Goal: Find specific page/section: Find specific page/section

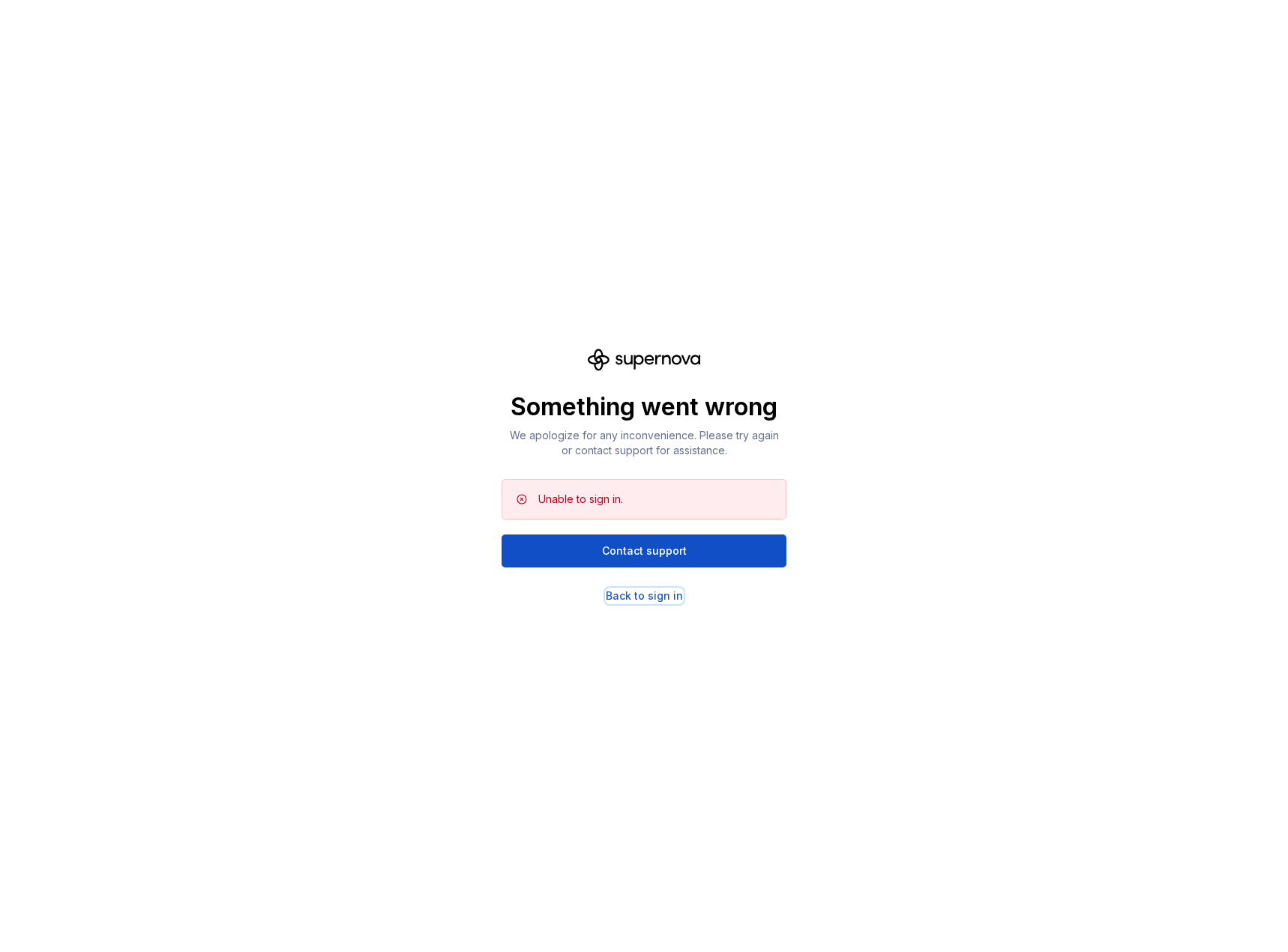
click at [663, 595] on div "Back to sign in" at bounding box center [644, 596] width 78 height 15
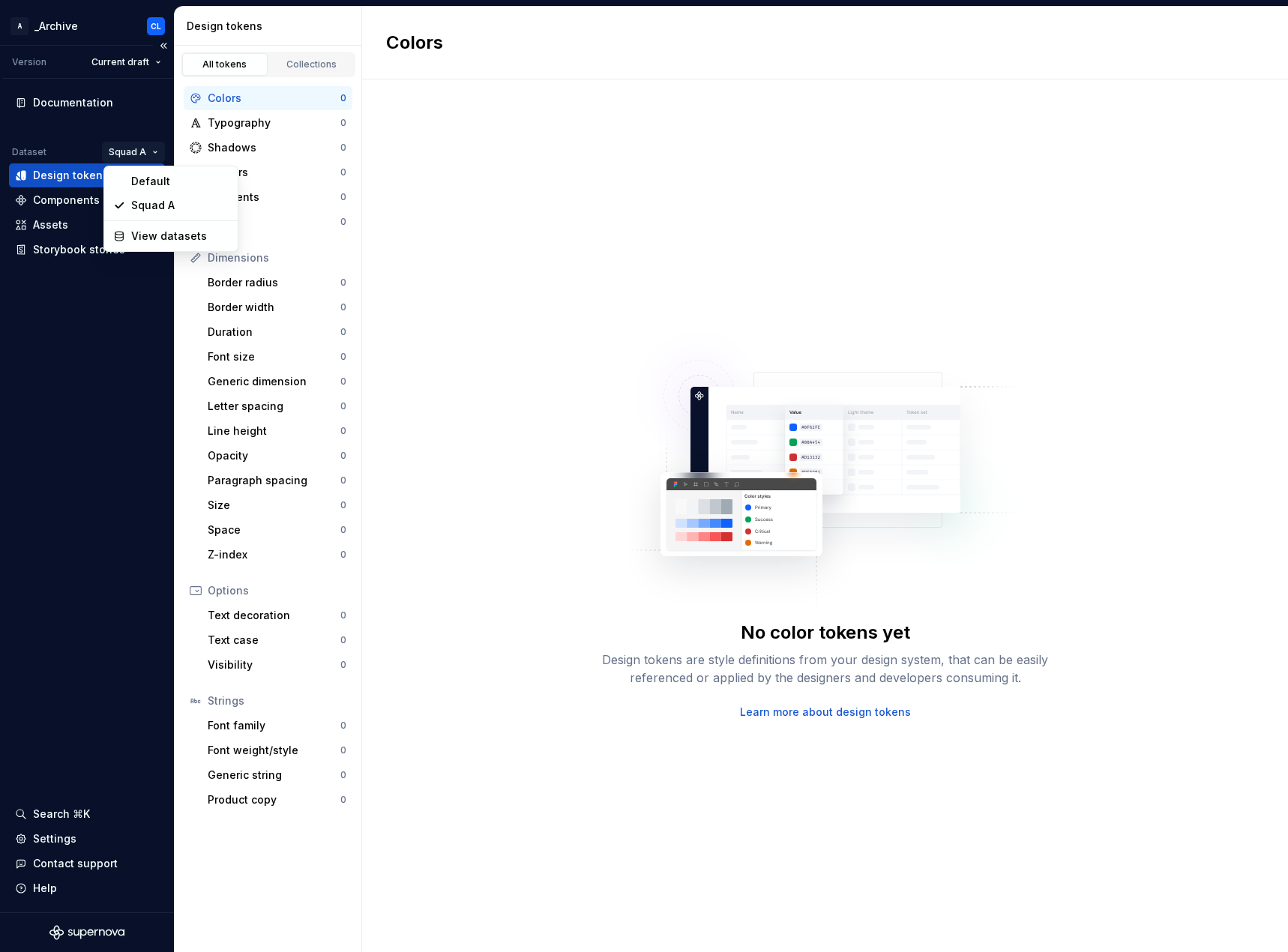
click at [153, 148] on html "A _Archive CL Version Current draft Documentation Dataset Squad A Design tokens…" at bounding box center [644, 476] width 1288 height 952
click at [143, 62] on html "A _Archive CL Version Current draft Documentation Dataset Squad A Design tokens…" at bounding box center [644, 476] width 1288 height 952
click at [145, 60] on html "A _Archive CL Version Current draft Documentation Dataset Squad A Design tokens…" at bounding box center [644, 476] width 1288 height 952
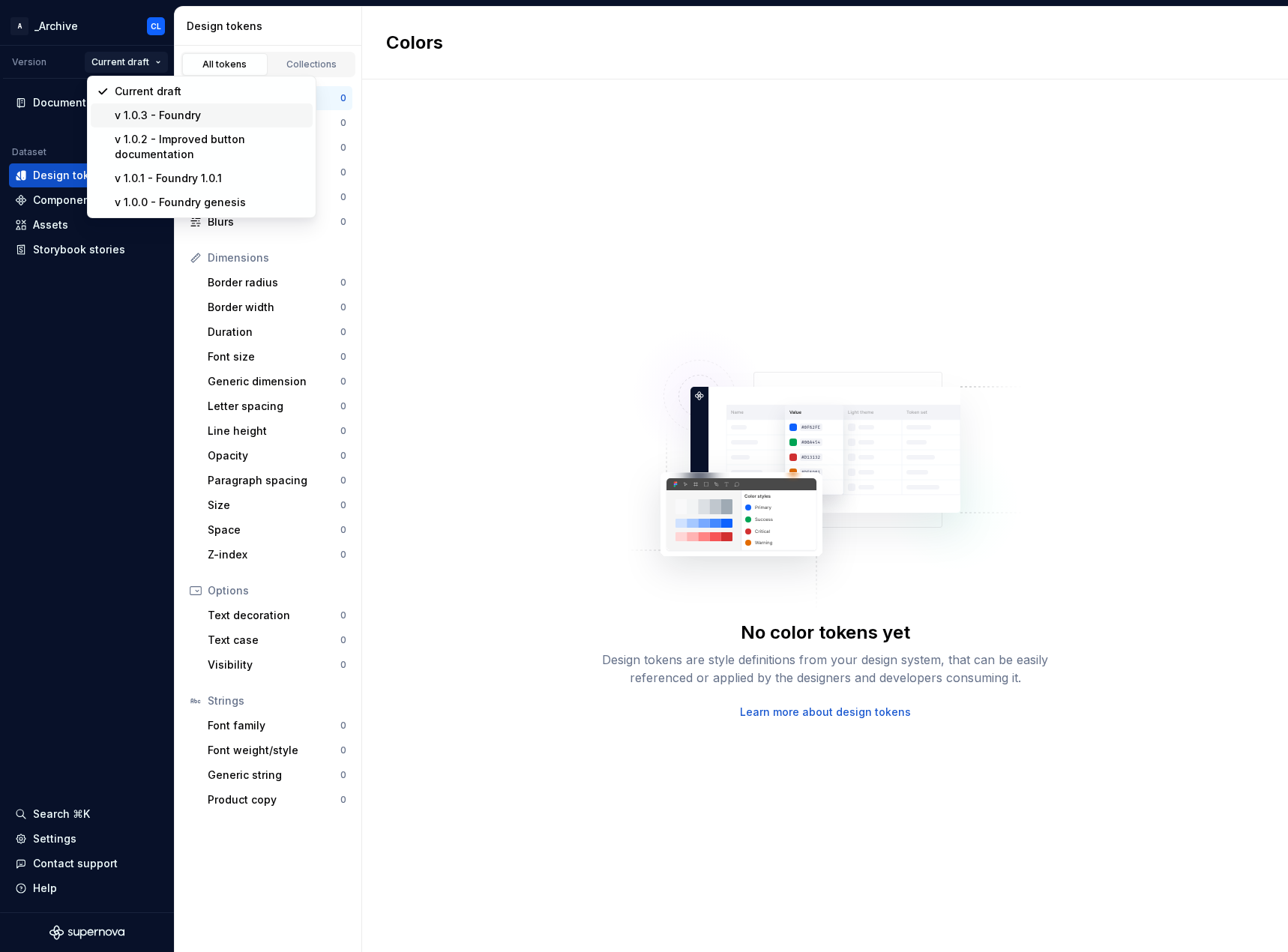
click at [165, 119] on div "v 1.0.3 - Foundry" at bounding box center [211, 115] width 192 height 15
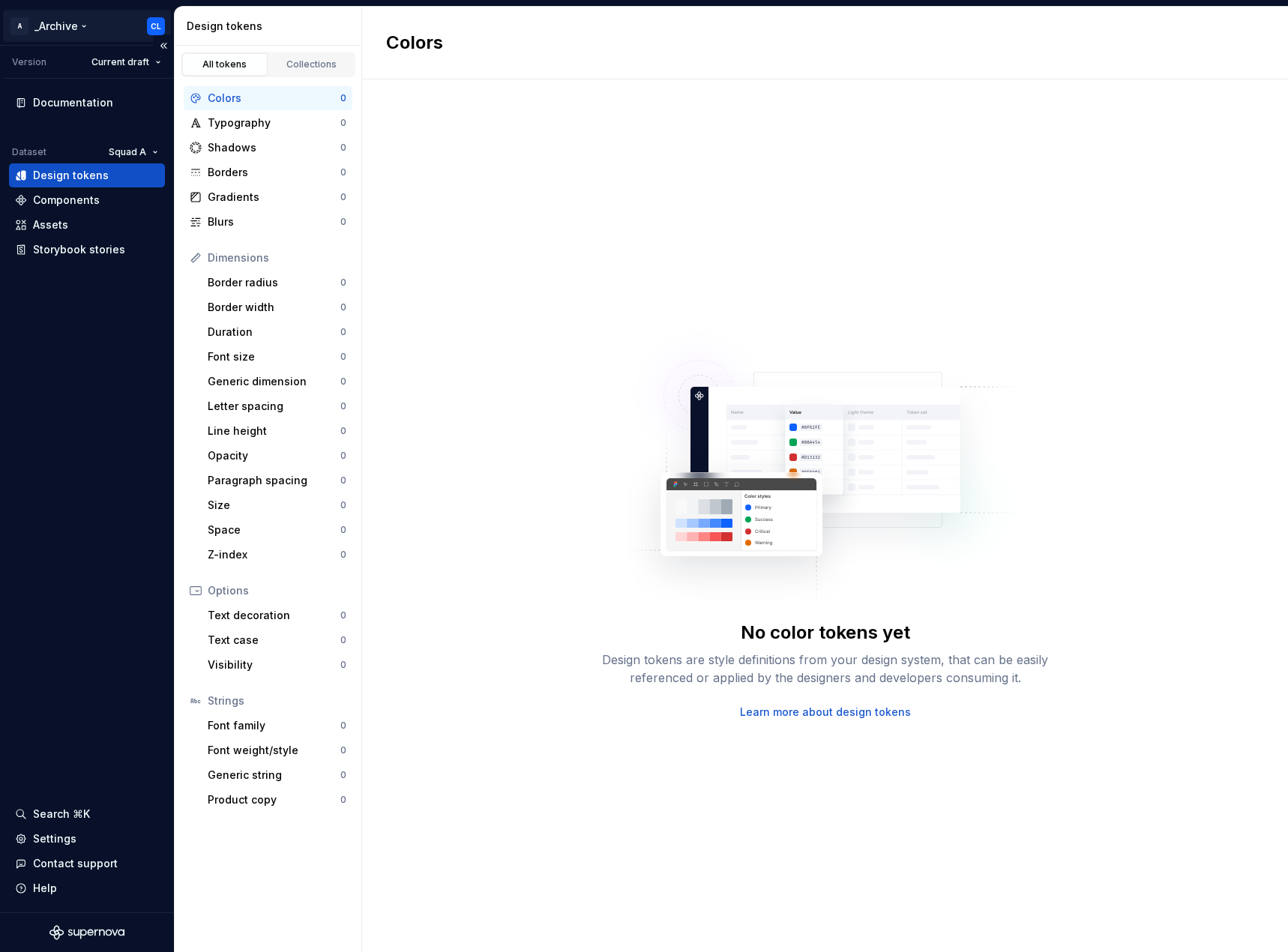
click at [78, 25] on html "A _Archive CL Version Current draft Documentation Dataset Squad A Design tokens…" at bounding box center [644, 476] width 1288 height 952
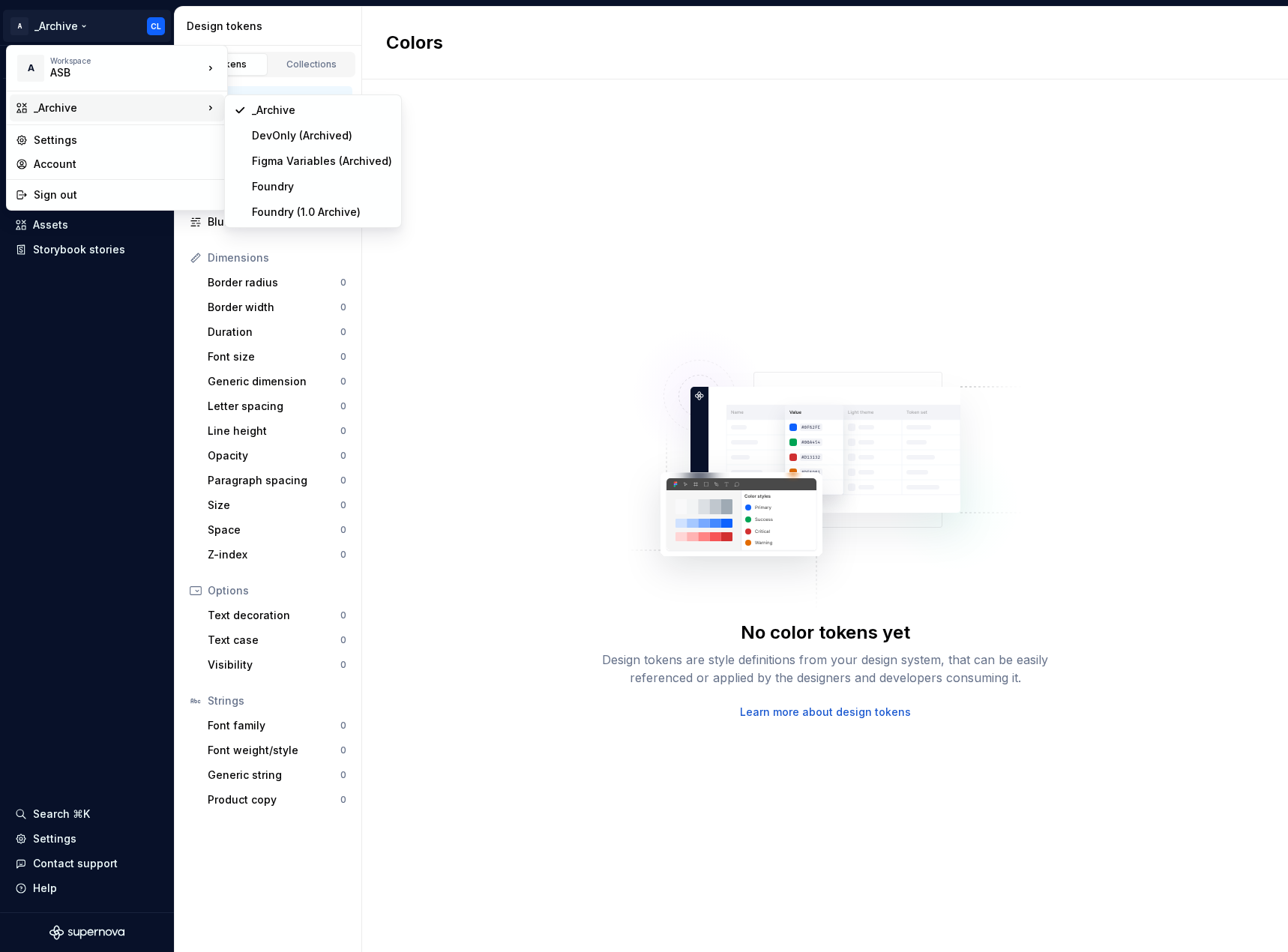
click at [108, 112] on div "_Archive" at bounding box center [118, 107] width 169 height 15
click at [298, 189] on div "Foundry" at bounding box center [321, 186] width 140 height 15
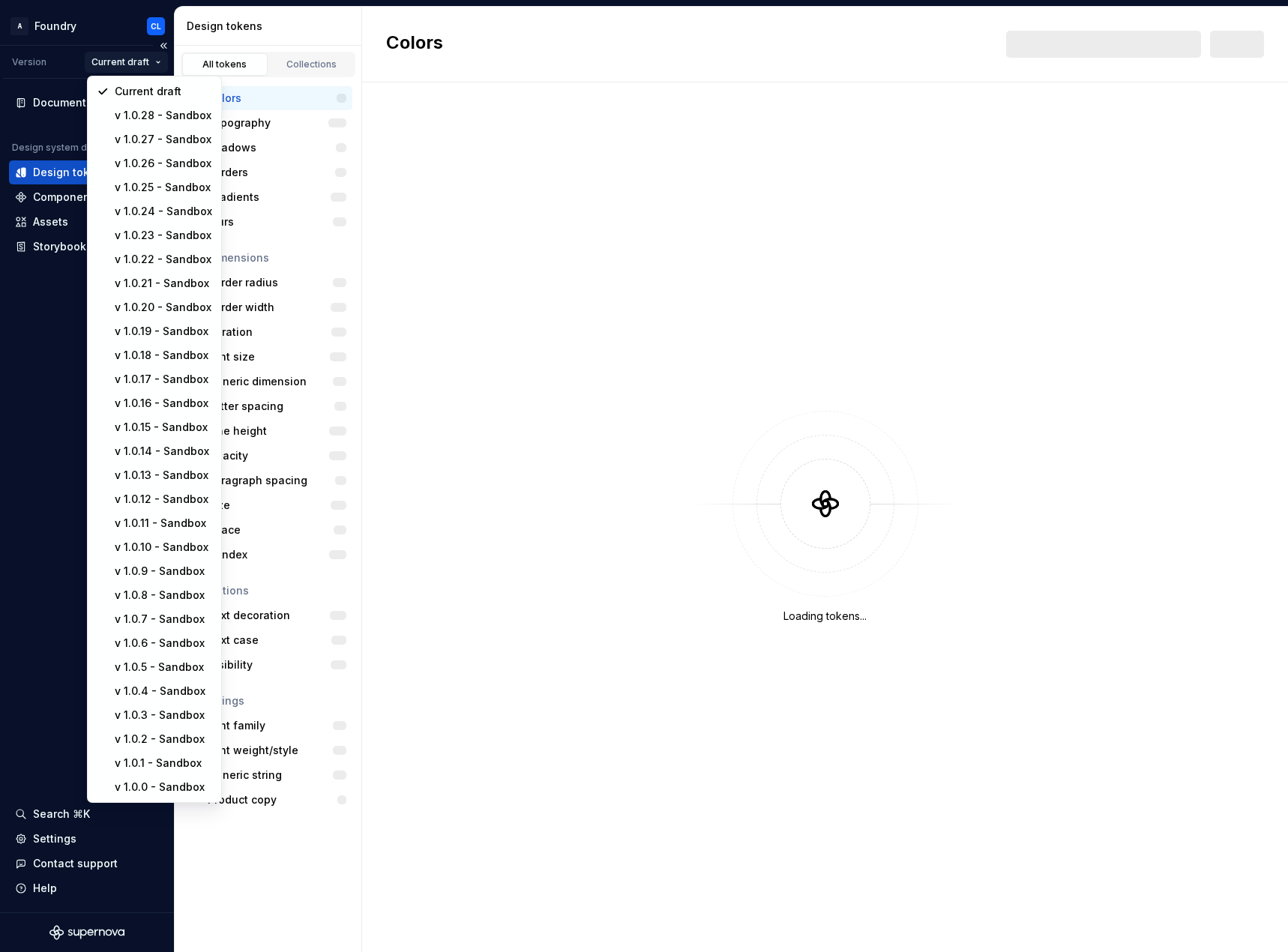
click at [142, 56] on html "A Foundry CL Version Current draft Documentation Design system data Design toke…" at bounding box center [644, 476] width 1288 height 952
click at [176, 116] on div "v 1.0.28 - Sandbox" at bounding box center [164, 115] width 98 height 15
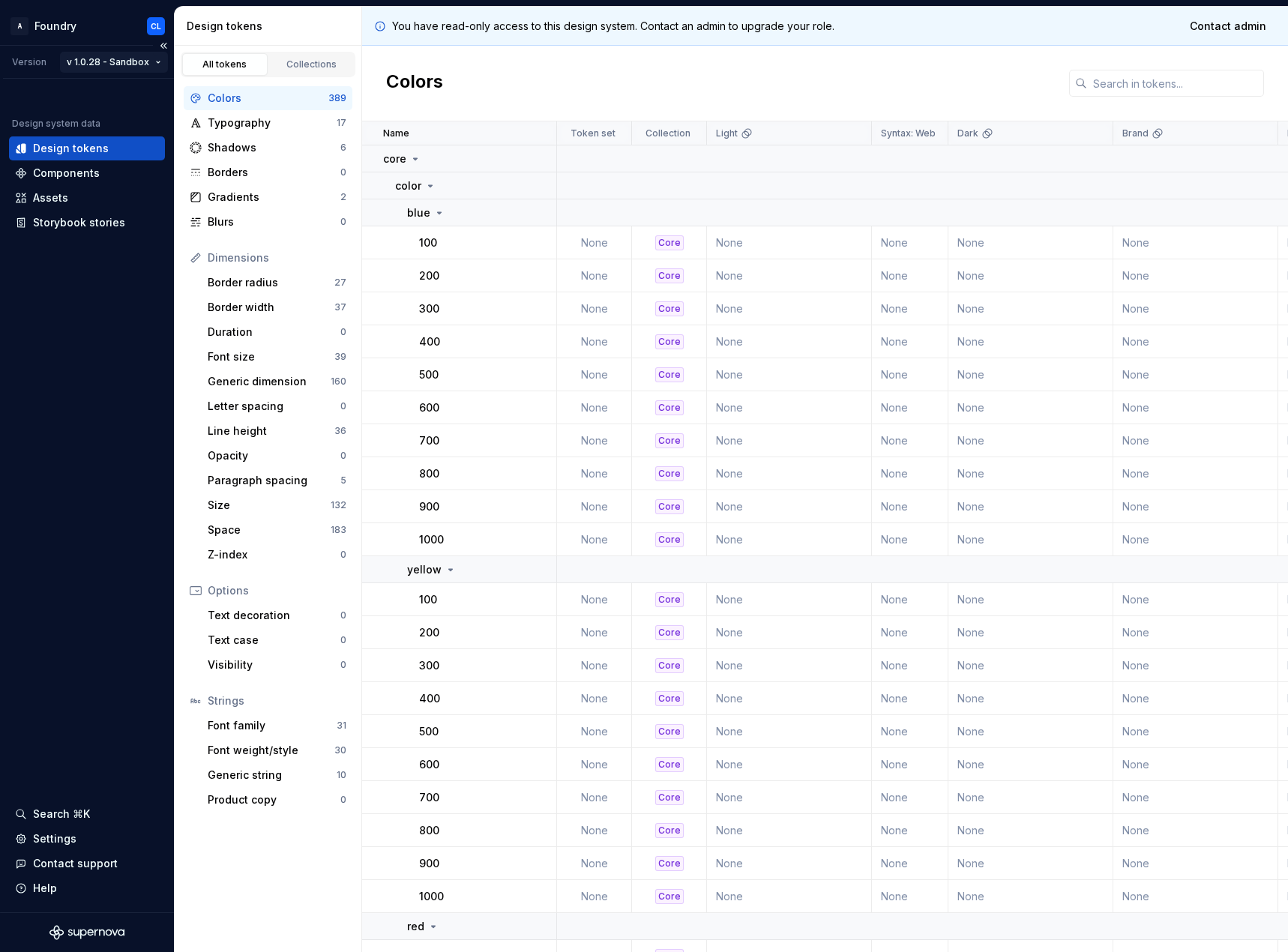
click at [149, 62] on html "A Foundry CL Version v 1.0.28 - Sandbox Design system data Design tokens Compon…" at bounding box center [644, 476] width 1288 height 952
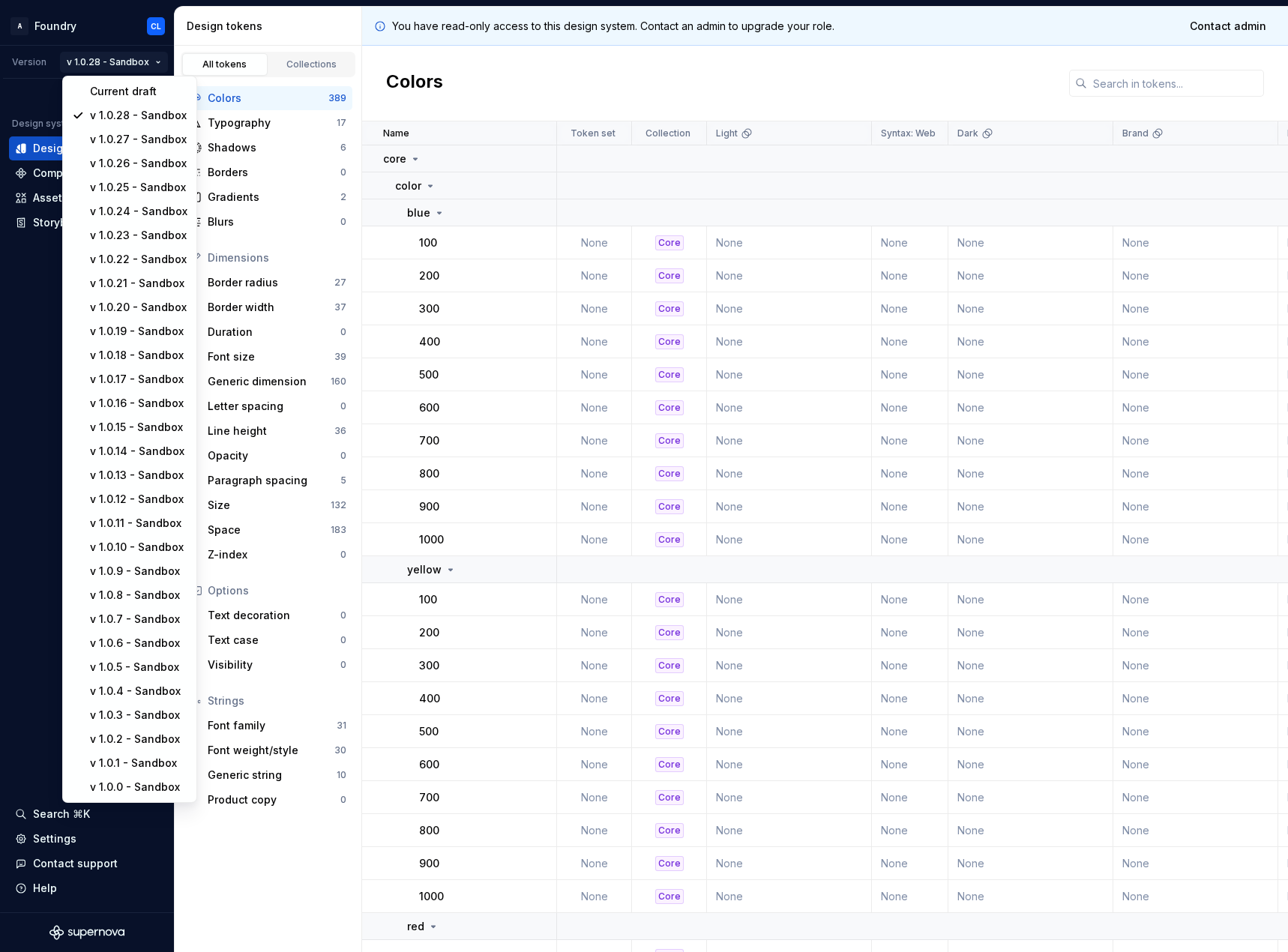
click at [310, 37] on html "A Foundry CL Version v 1.0.28 - Sandbox Design system data Design tokens Compon…" at bounding box center [644, 476] width 1288 height 952
